Goal: Task Accomplishment & Management: Manage account settings

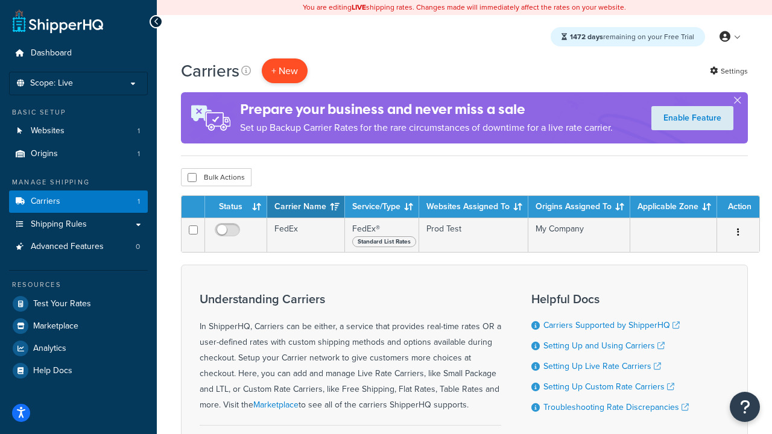
click at [285, 71] on button "+ New" at bounding box center [285, 71] width 46 height 25
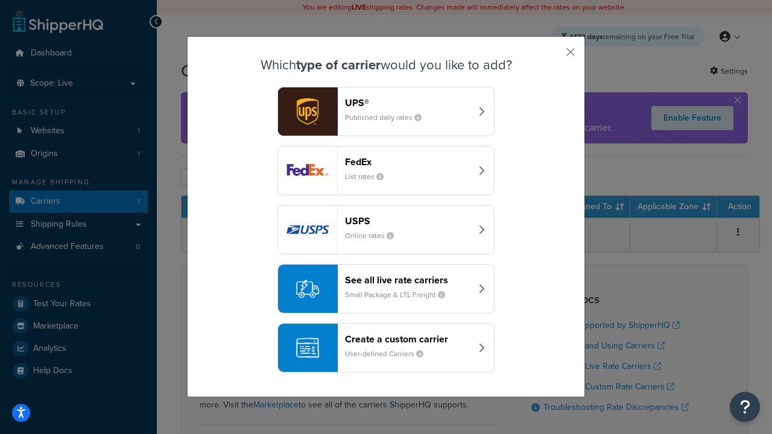
click at [386, 171] on div "FedEx List rates" at bounding box center [408, 170] width 126 height 29
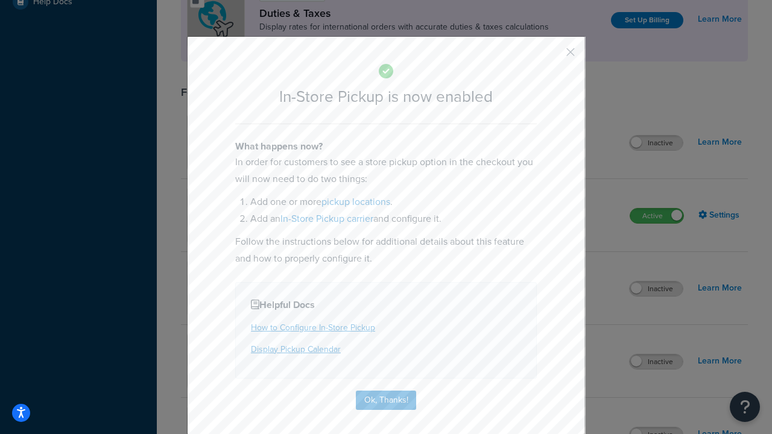
click at [553, 56] on button "button" at bounding box center [552, 56] width 3 height 3
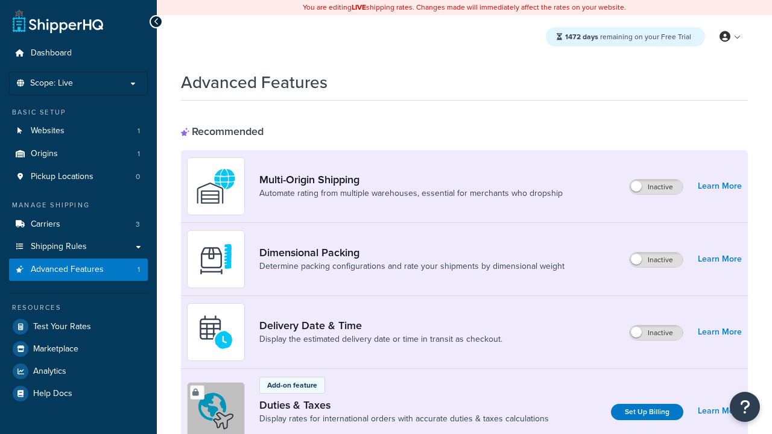
scroll to position [392, 0]
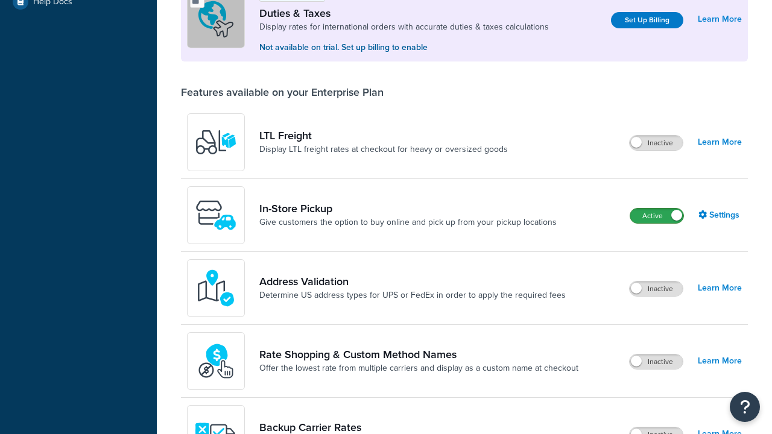
scroll to position [369, 0]
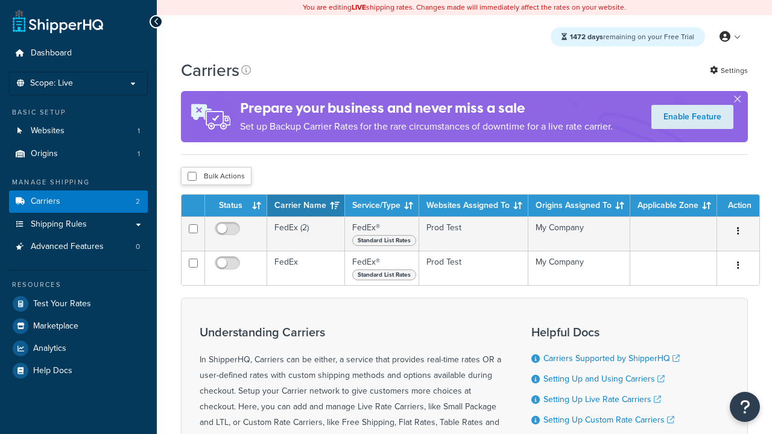
click at [192, 177] on input "checkbox" at bounding box center [192, 176] width 9 height 9
checkbox input "true"
click at [0, 0] on button "Delete" at bounding box center [0, 0] width 0 height 0
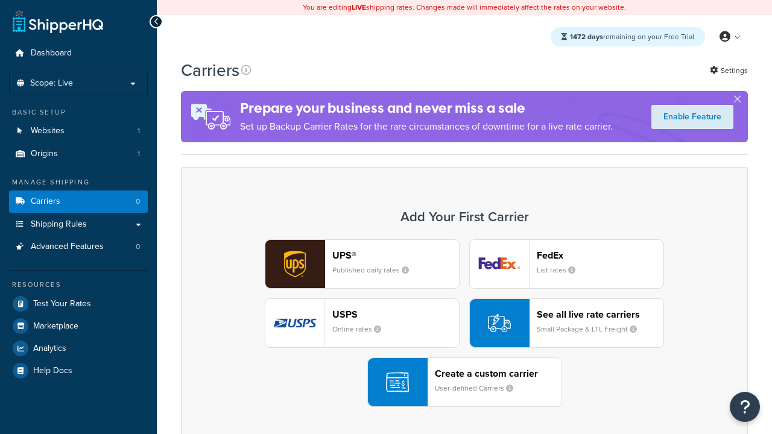
scroll to position [240, 0]
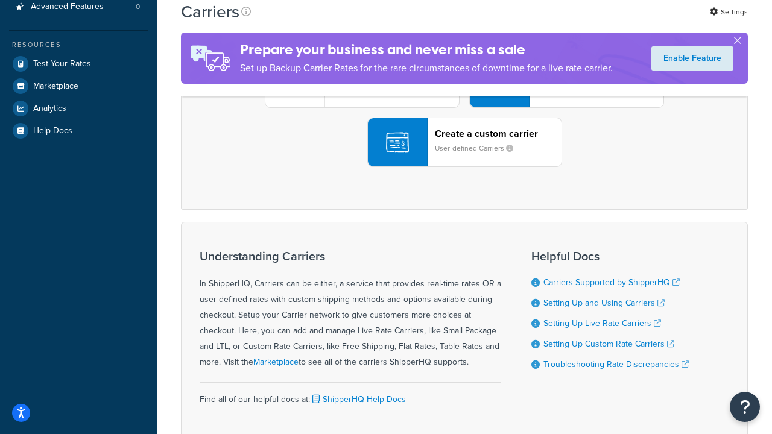
click at [464, 167] on div "UPS® Published daily rates FedEx List rates USPS Online rates See all live rate…" at bounding box center [465, 83] width 542 height 168
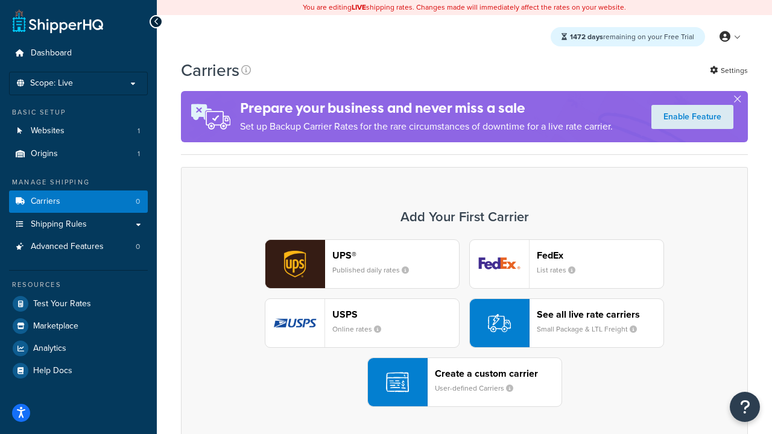
click at [600, 256] on header "FedEx" at bounding box center [600, 255] width 127 height 11
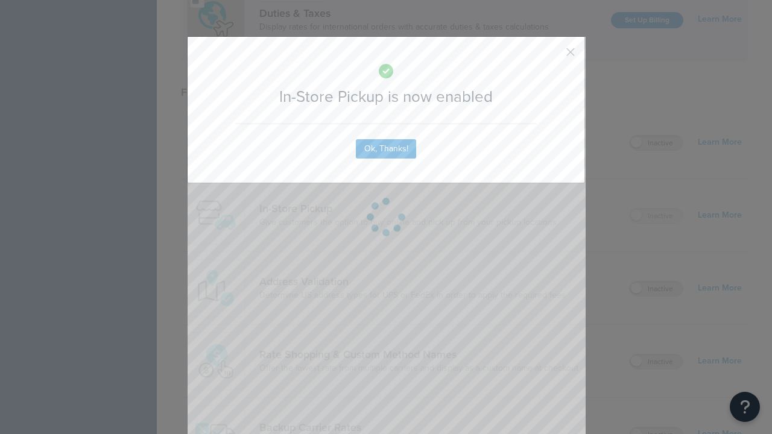
click at [553, 56] on button "button" at bounding box center [552, 56] width 3 height 3
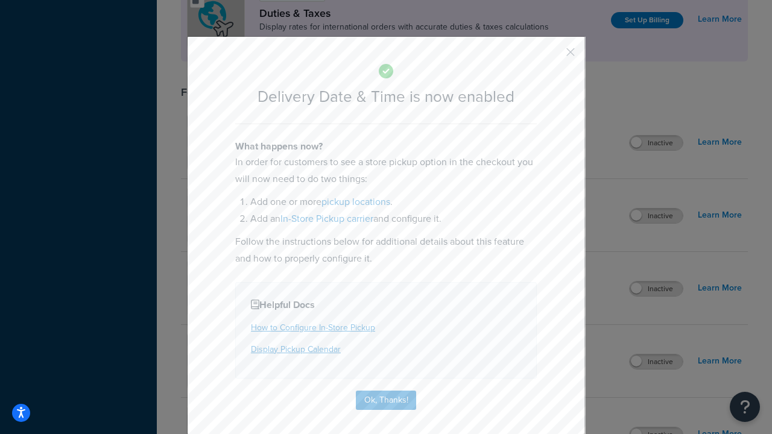
scroll to position [116, 0]
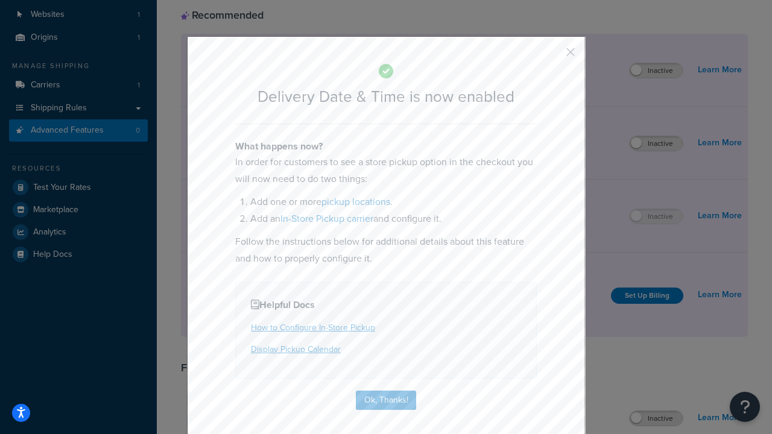
click at [553, 56] on button "button" at bounding box center [552, 56] width 3 height 3
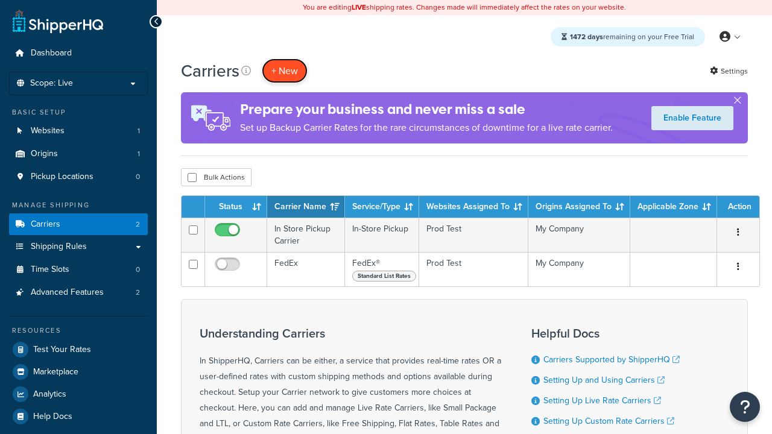
click at [285, 59] on button "+ New" at bounding box center [285, 71] width 46 height 25
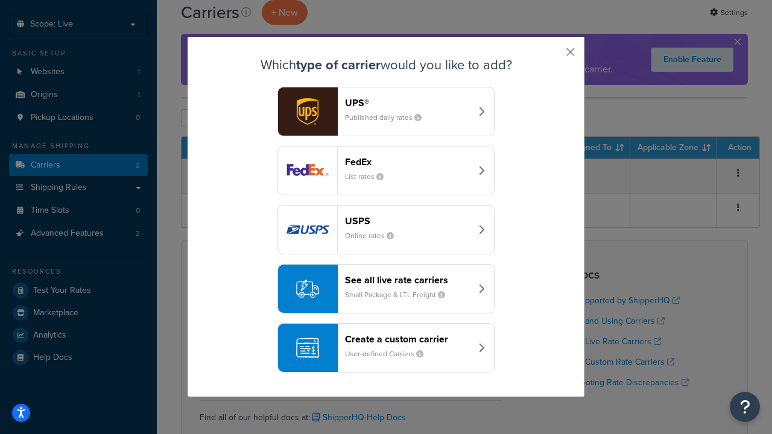
click at [386, 349] on div "Create a custom carrier User-defined Carriers" at bounding box center [408, 348] width 126 height 29
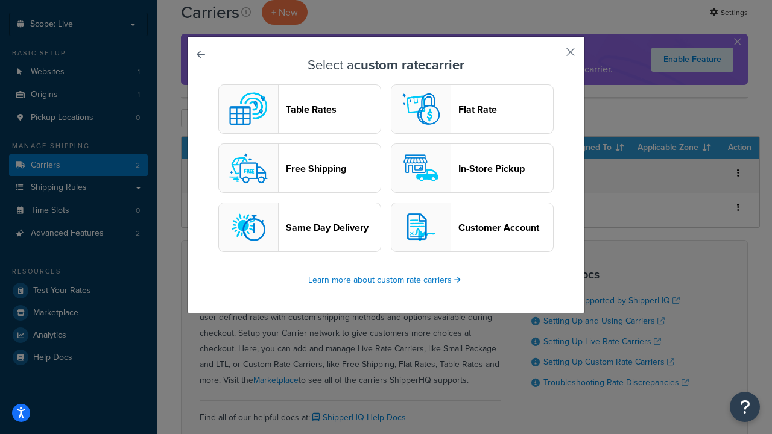
click at [472, 169] on header "In-Store Pickup" at bounding box center [505, 168] width 95 height 11
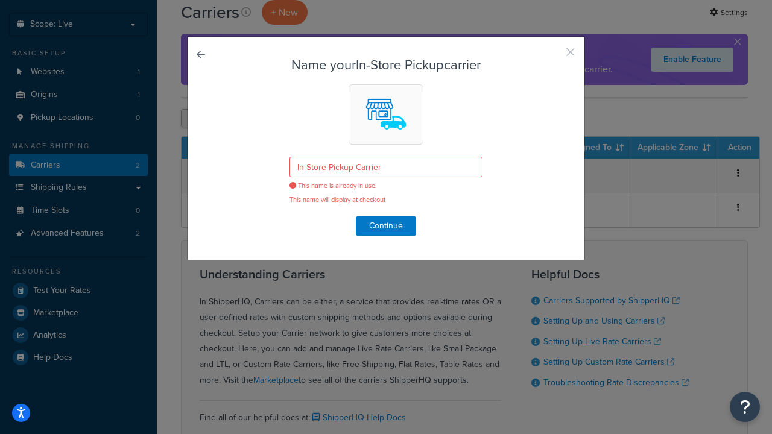
click at [553, 56] on button "button" at bounding box center [552, 56] width 3 height 3
click at [192, 119] on input "checkbox" at bounding box center [192, 118] width 9 height 9
checkbox input "true"
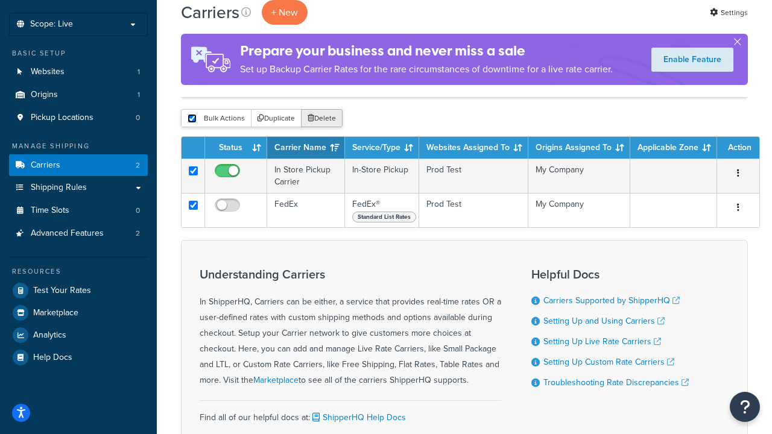
click at [321, 119] on button "Delete" at bounding box center [322, 118] width 42 height 18
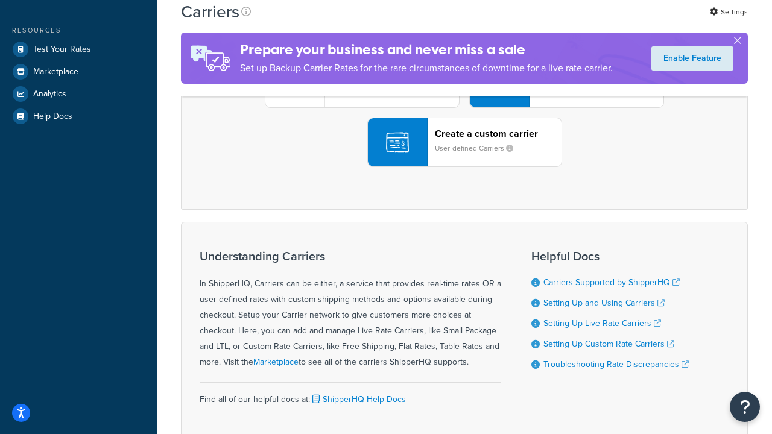
click at [464, 167] on div "UPS® Published daily rates FedEx List rates USPS Online rates See all live rate…" at bounding box center [465, 83] width 542 height 168
click at [464, 157] on div "Create a custom carrier User-defined Carriers" at bounding box center [498, 142] width 127 height 29
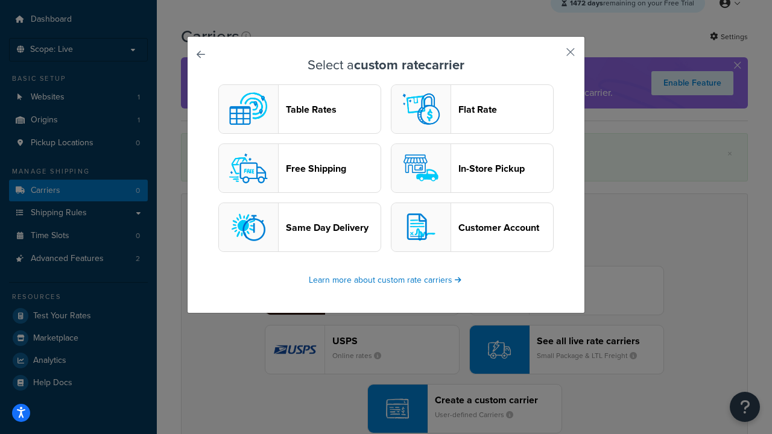
click at [472, 169] on header "In-Store Pickup" at bounding box center [505, 168] width 95 height 11
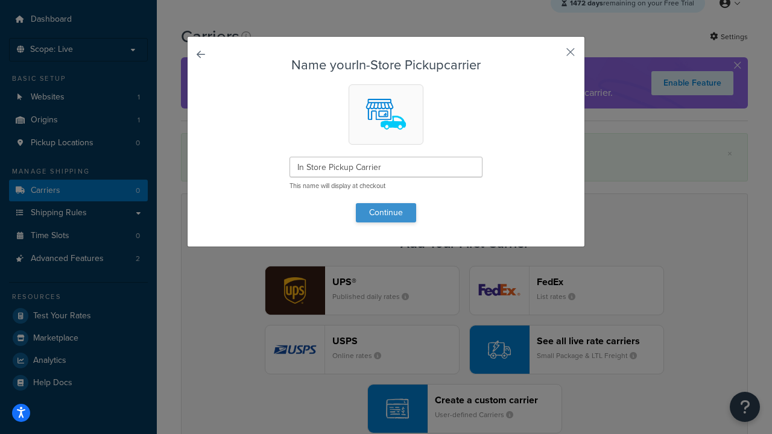
type input "In Store Pickup Carrier"
click at [386, 212] on button "Continue" at bounding box center [386, 212] width 60 height 19
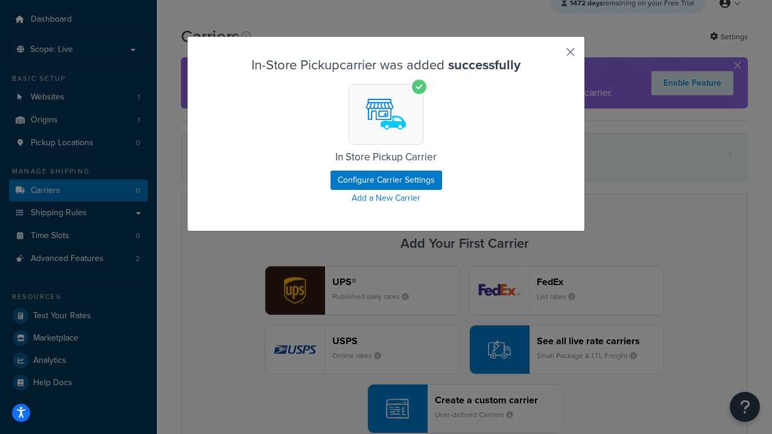
click at [553, 56] on button "button" at bounding box center [552, 56] width 3 height 3
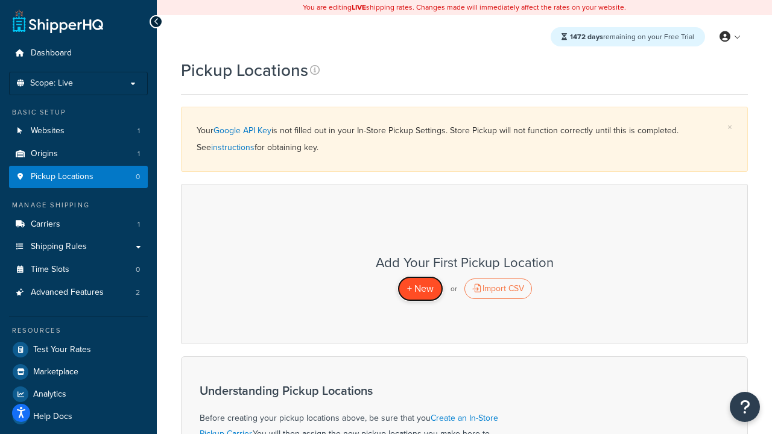
click at [420, 289] on span "+ New" at bounding box center [420, 289] width 27 height 14
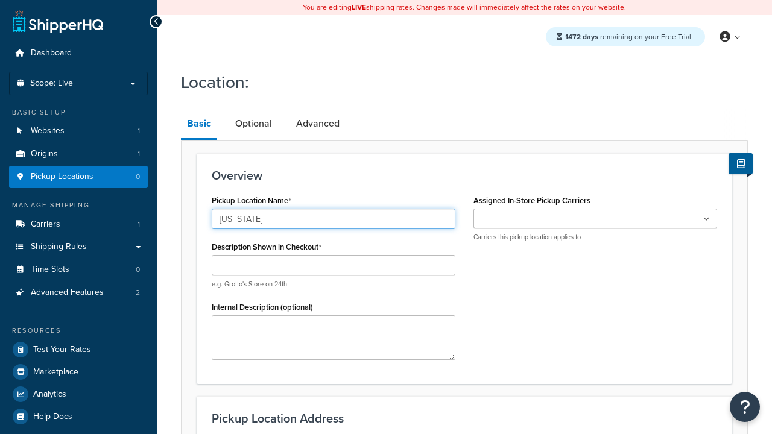
type input "[US_STATE]"
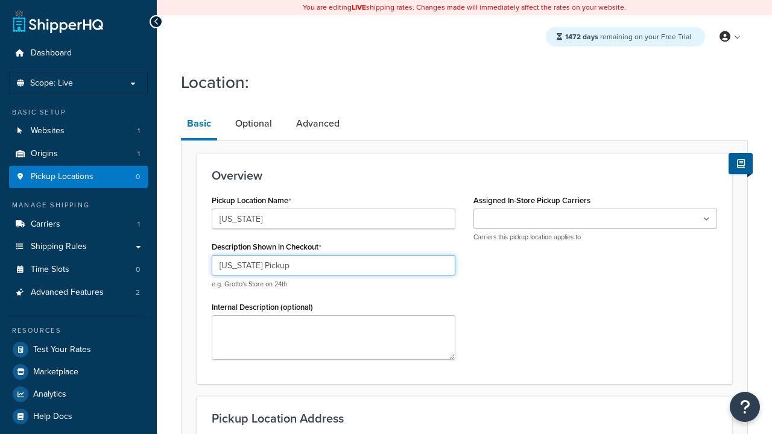
type input "[US_STATE] Pickup"
click at [595, 219] on ul at bounding box center [596, 219] width 244 height 20
type input "[STREET_ADDRESS][PERSON_NAME]"
type input "Suite B"
type input "Irvine"
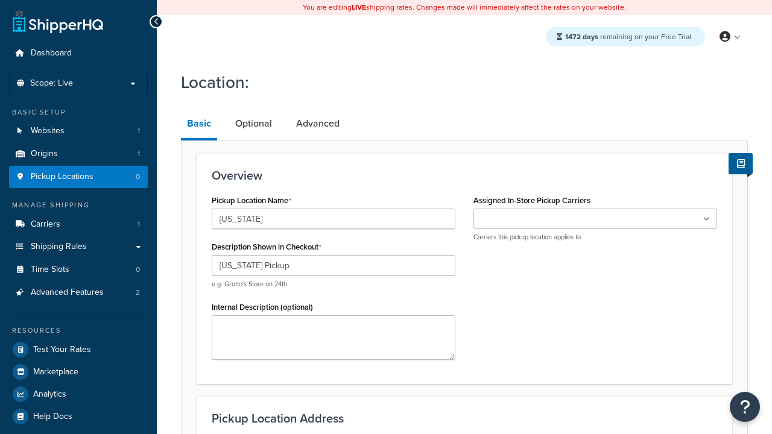
select select "5"
type input "Irvine"
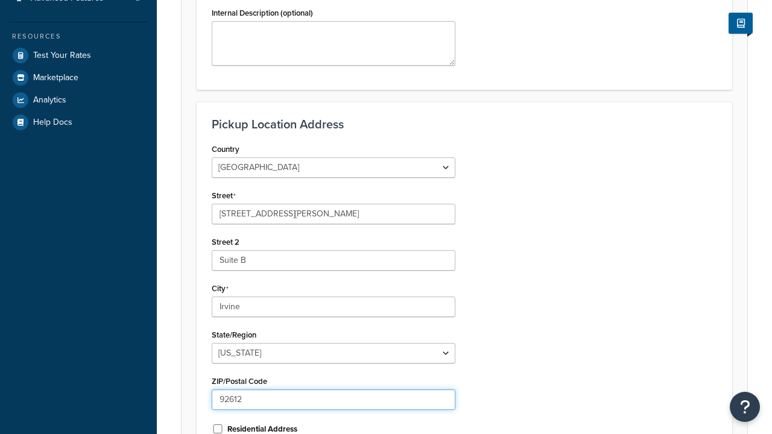
type input "92612"
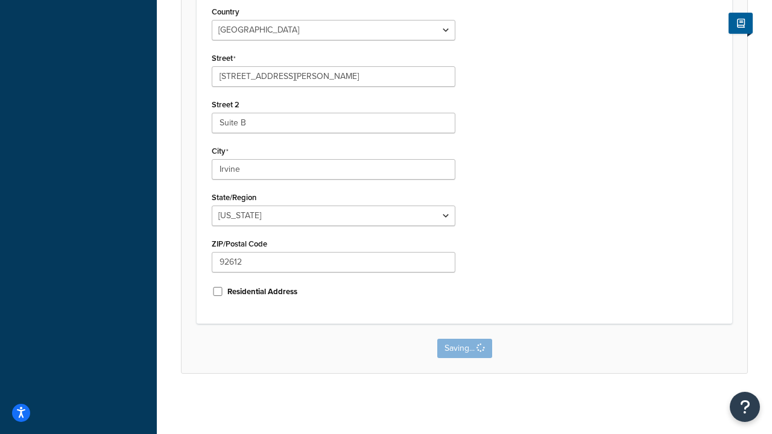
scroll to position [0, 0]
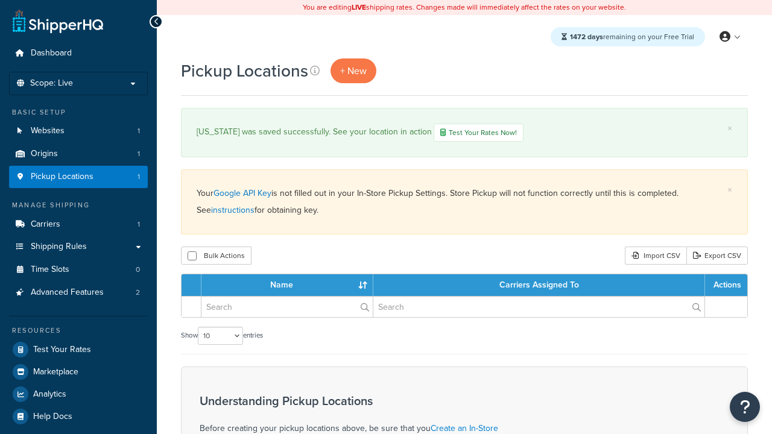
click at [287, 287] on th "Name" at bounding box center [287, 285] width 172 height 22
click at [539, 287] on th "Carriers Assigned To" at bounding box center [539, 285] width 332 height 22
click at [726, 287] on th "Actions" at bounding box center [726, 285] width 42 height 22
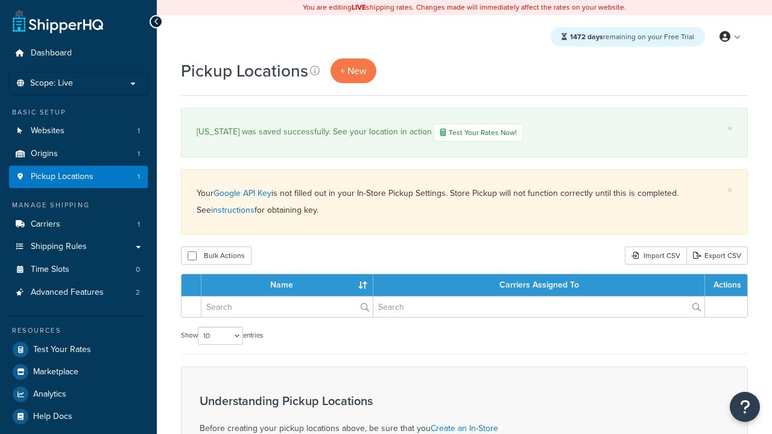
click at [726, 287] on th "Actions" at bounding box center [726, 285] width 42 height 22
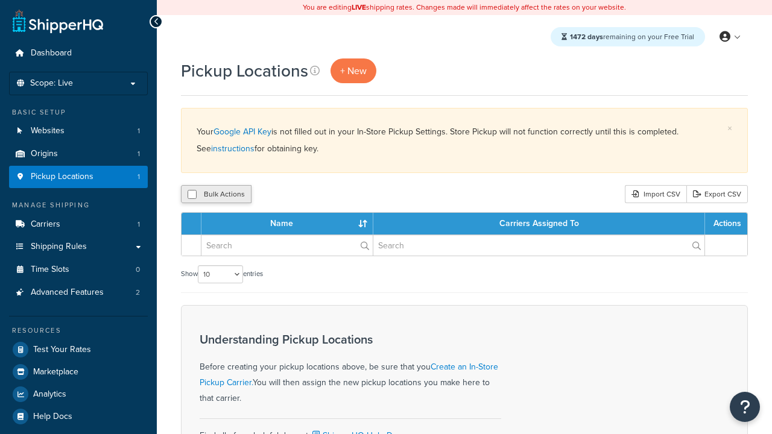
click at [192, 195] on input "checkbox" at bounding box center [192, 194] width 9 height 9
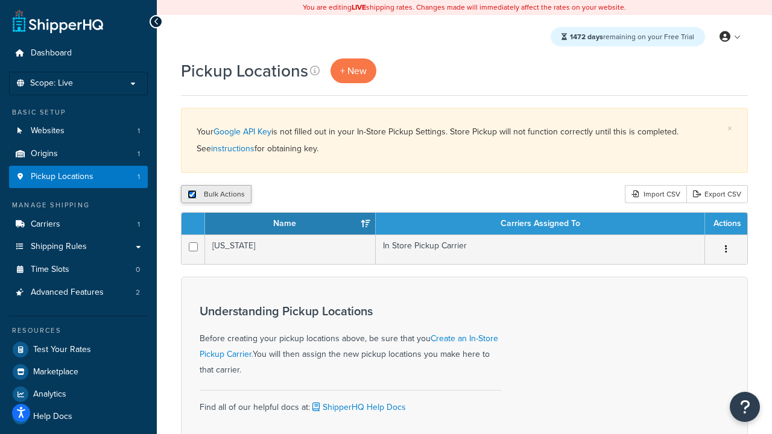
click at [192, 195] on input "checkbox" at bounding box center [192, 194] width 9 height 9
checkbox input "false"
click at [192, 195] on input "checkbox" at bounding box center [192, 194] width 9 height 9
checkbox input "true"
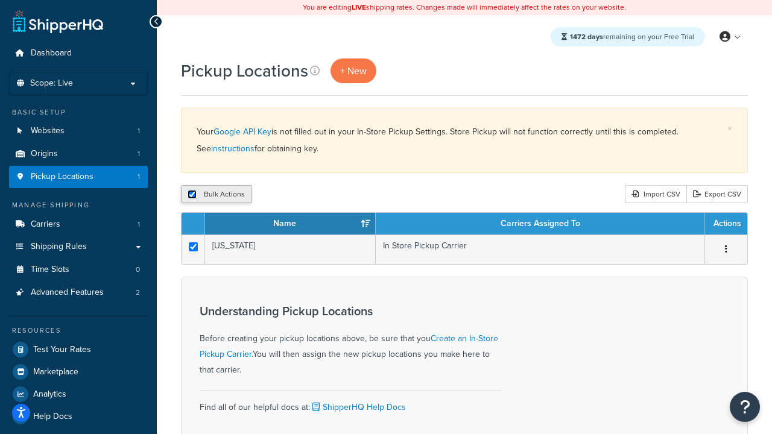
checkbox input "true"
click at [321, 195] on button "Delete" at bounding box center [322, 194] width 42 height 18
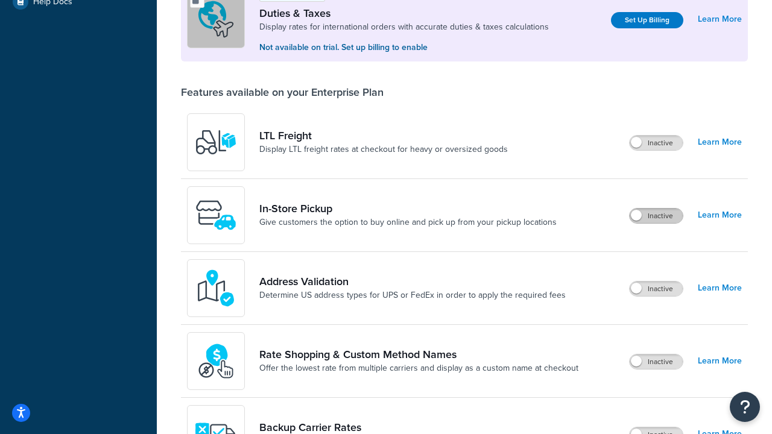
scroll to position [369, 0]
